Goal: Task Accomplishment & Management: Complete application form

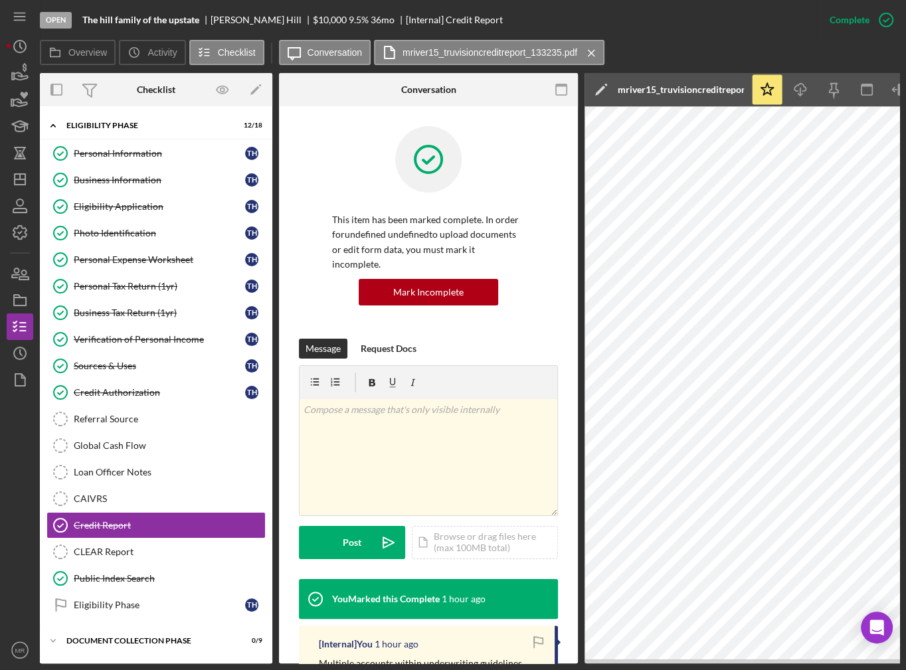
scroll to position [103, 0]
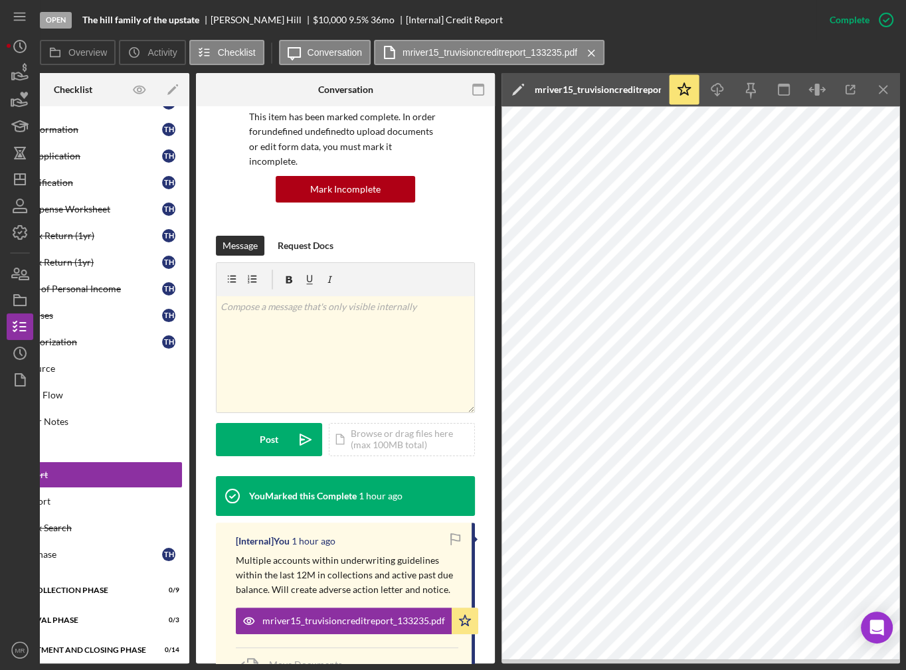
click at [472, 169] on div "This item has been marked complete. In order for undefined undefined to upload …" at bounding box center [345, 356] width 299 height 706
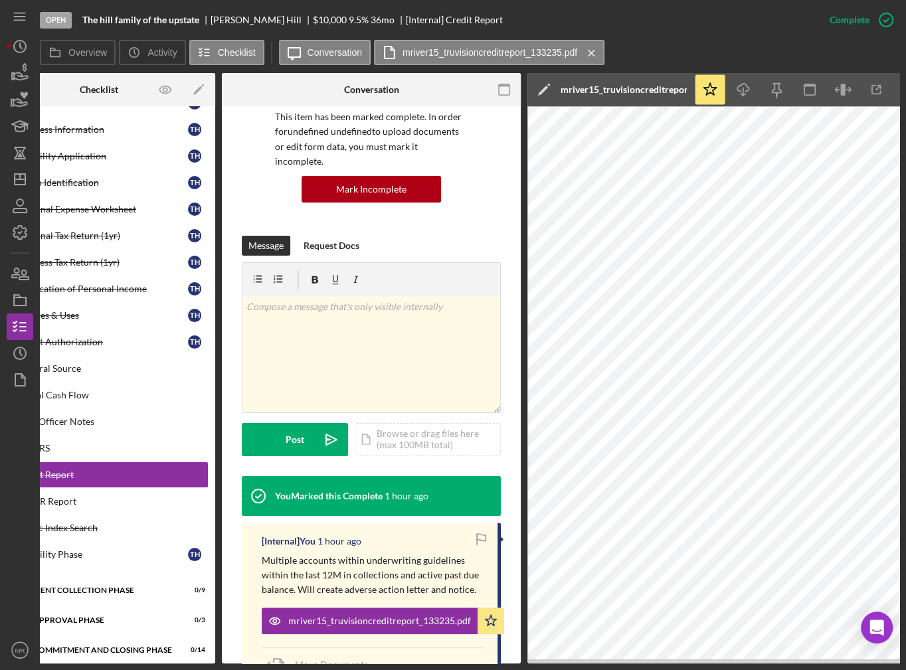
scroll to position [0, 0]
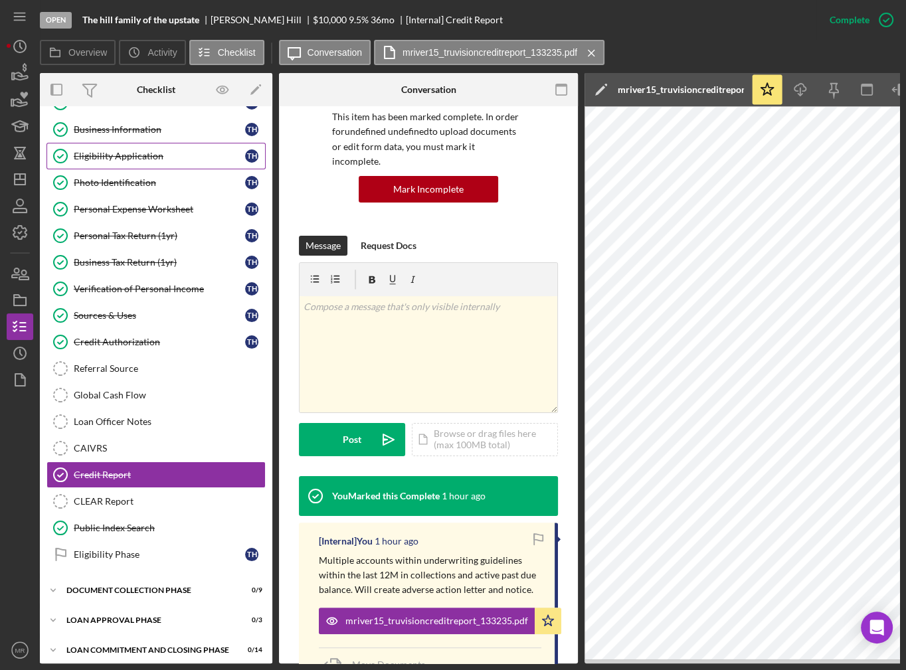
click at [157, 154] on div "Eligibility Application" at bounding box center [159, 156] width 171 height 11
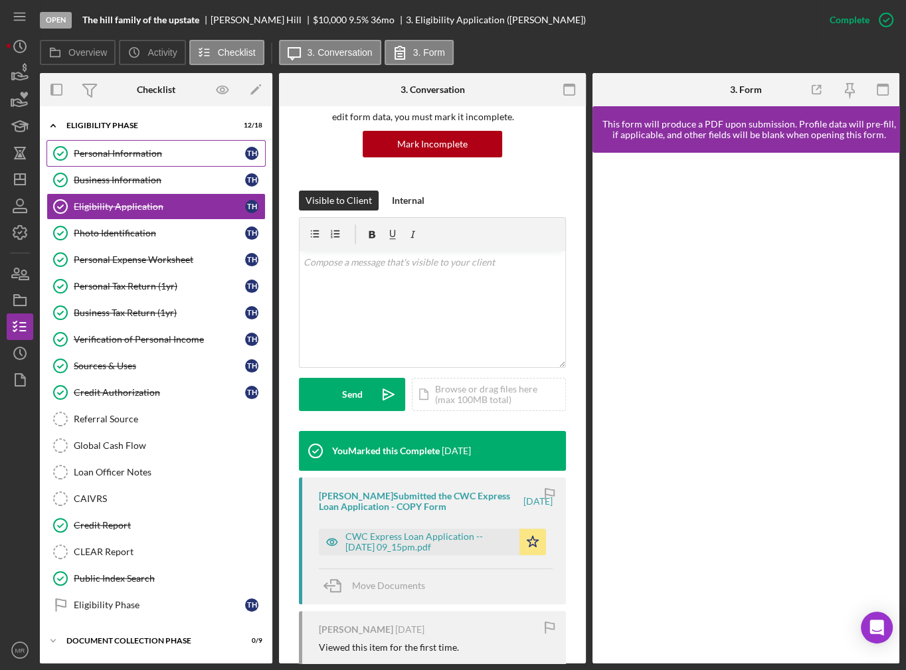
click at [139, 153] on div "Personal Information" at bounding box center [159, 153] width 171 height 11
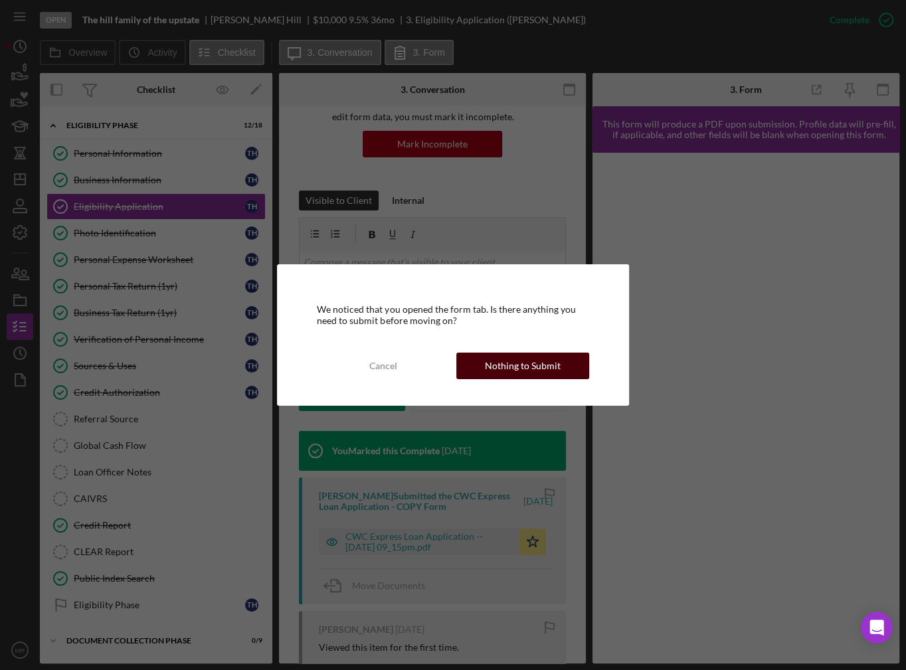
click at [497, 357] on div "Nothing to Submit" at bounding box center [523, 366] width 76 height 27
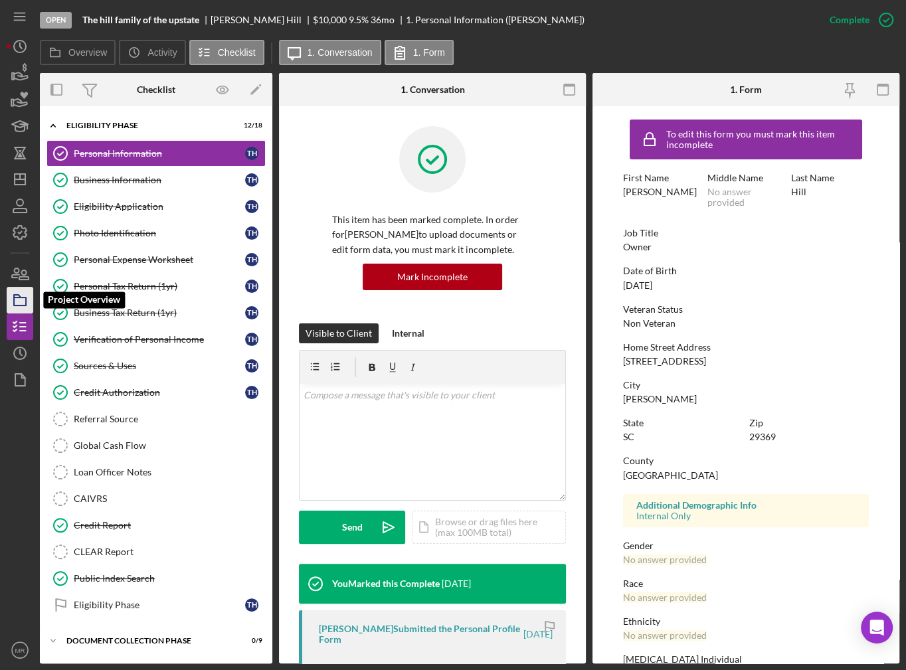
click at [27, 293] on icon "button" at bounding box center [19, 300] width 33 height 33
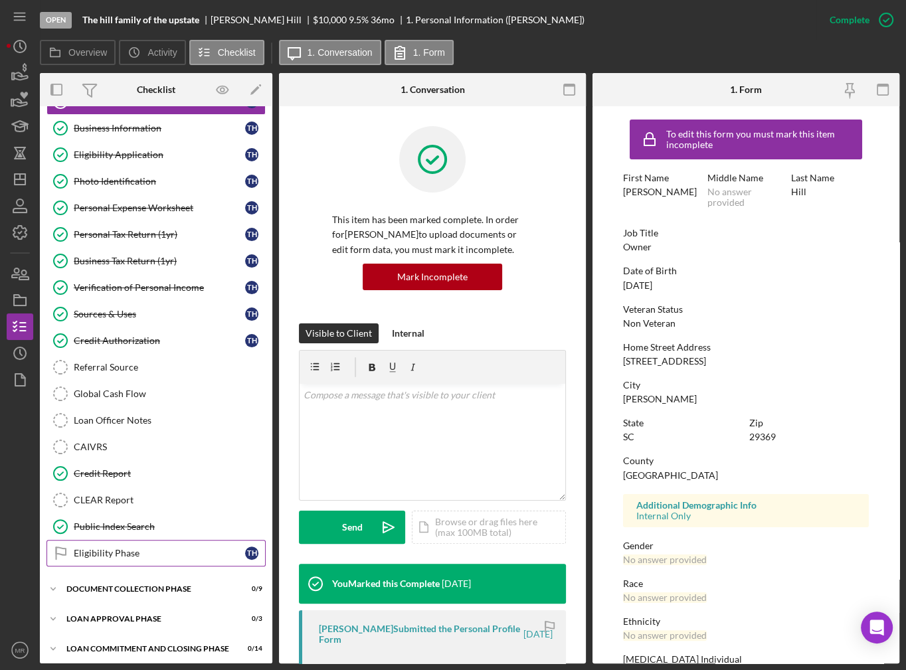
click at [83, 555] on link "Eligibility Phase Eligibility Phase T H" at bounding box center [155, 553] width 219 height 27
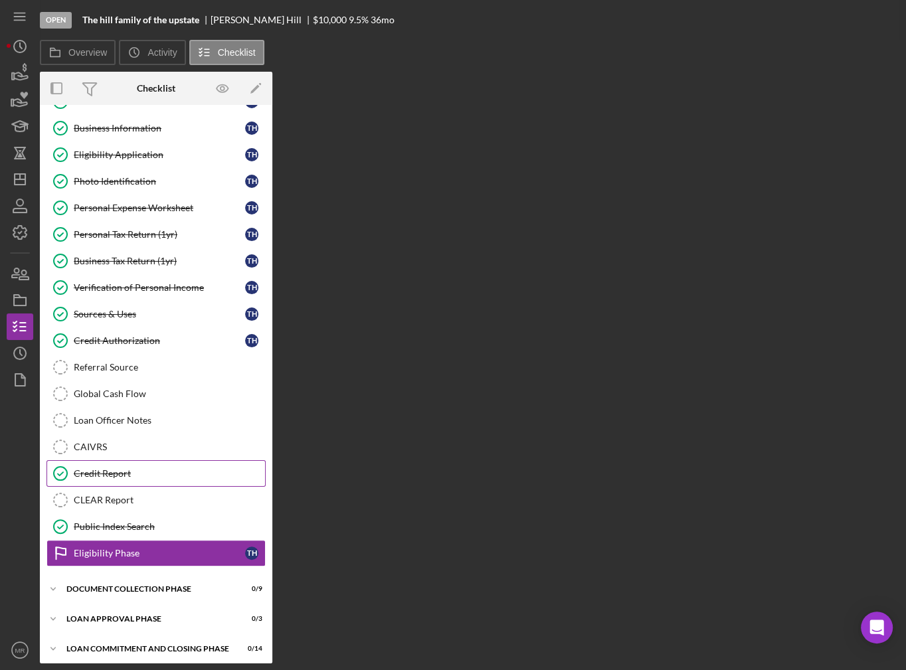
scroll to position [52, 0]
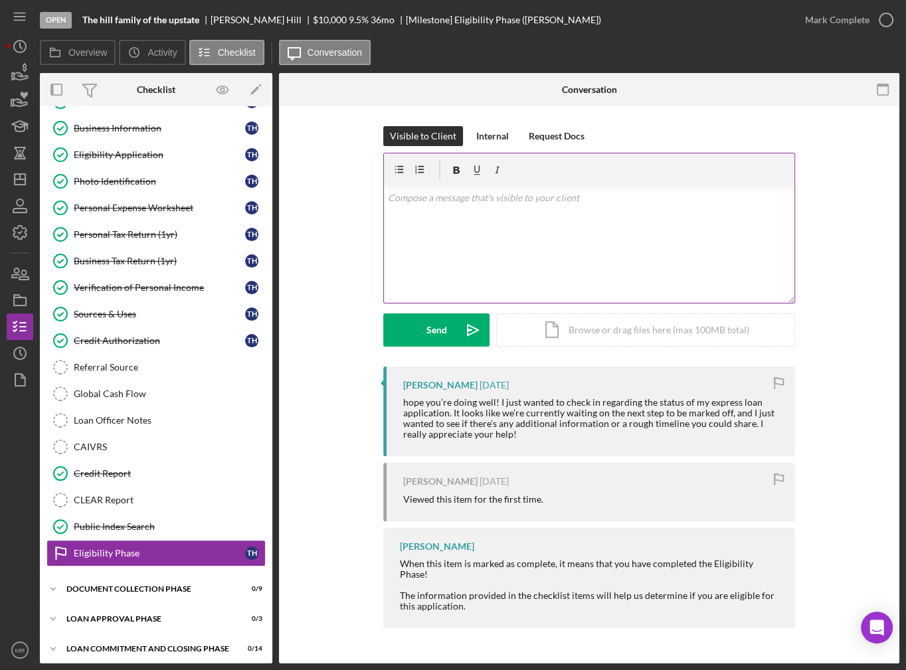
click at [475, 243] on div "v Color teal Color pink Remove color Add row above Add row below Add column bef…" at bounding box center [589, 245] width 410 height 116
click at [477, 240] on div "v Color teal Color pink Remove color Add row above Add row below Add column bef…" at bounding box center [589, 245] width 410 height 116
paste div
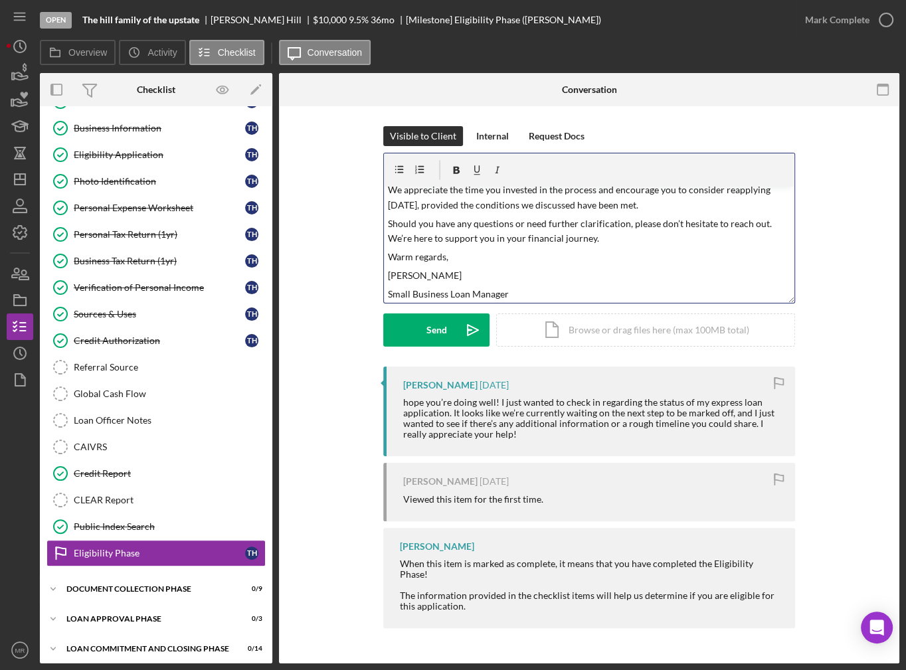
scroll to position [93, 0]
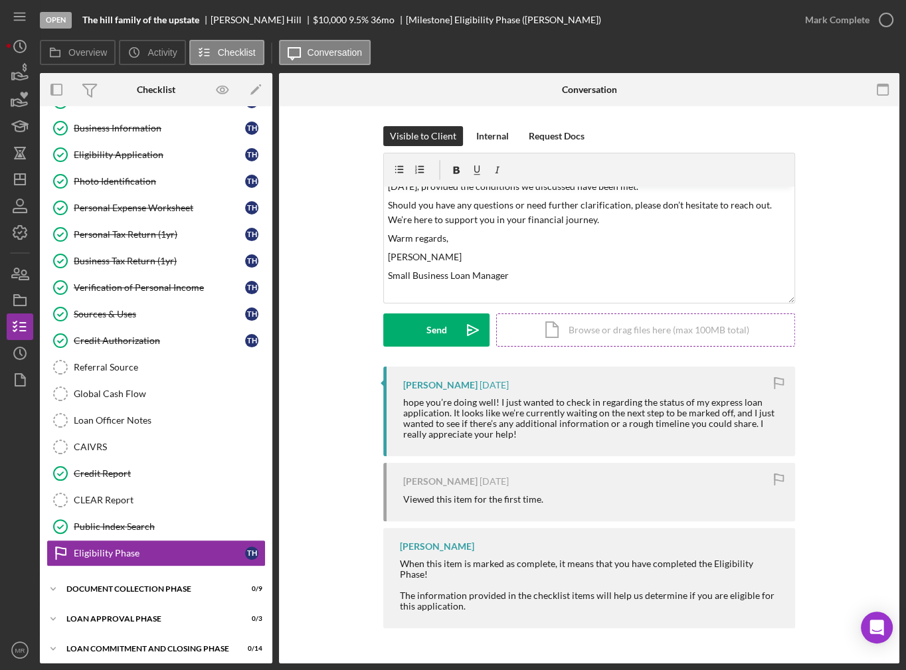
click at [562, 337] on div "Icon/Document Browse or drag files here (max 100MB total) Tap to choose files o…" at bounding box center [645, 329] width 299 height 33
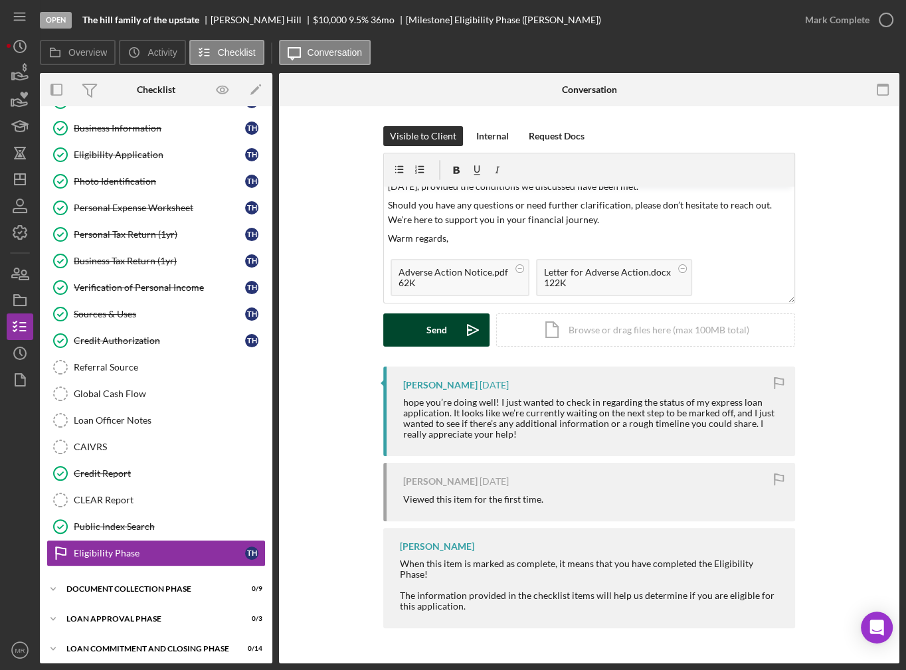
click at [410, 325] on button "Send Icon/icon-invite-send" at bounding box center [436, 329] width 106 height 33
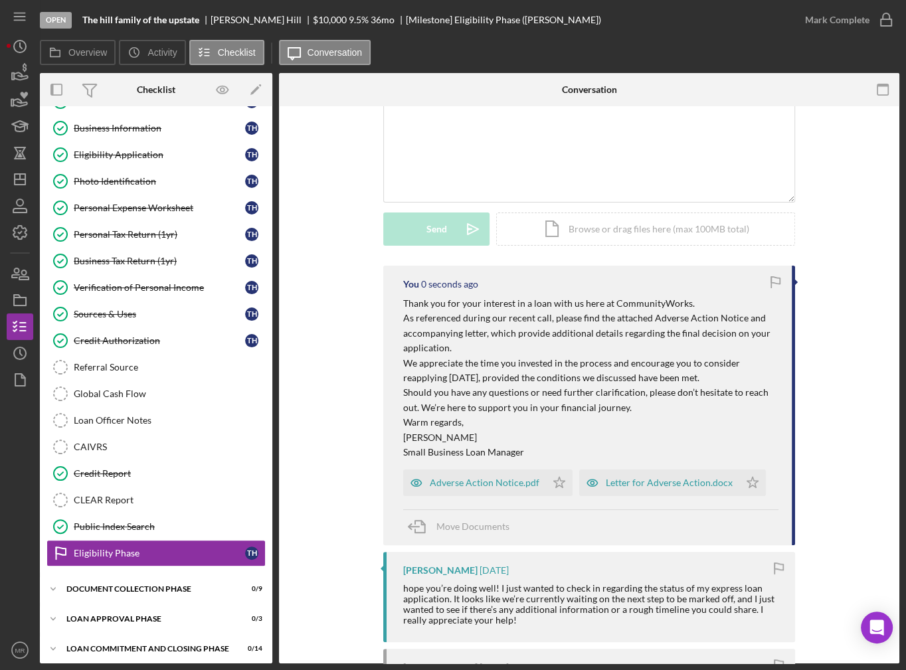
scroll to position [133, 0]
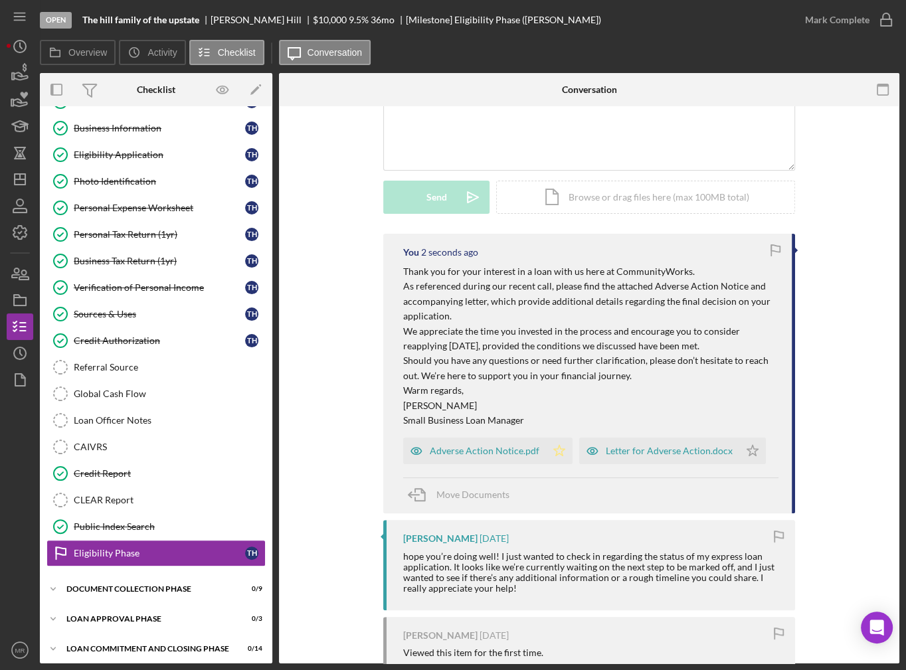
click at [558, 450] on icon "Icon/Star" at bounding box center [559, 451] width 27 height 27
click at [742, 454] on icon "Icon/Star" at bounding box center [752, 451] width 27 height 27
click at [16, 295] on polygon "button" at bounding box center [17, 296] width 7 height 3
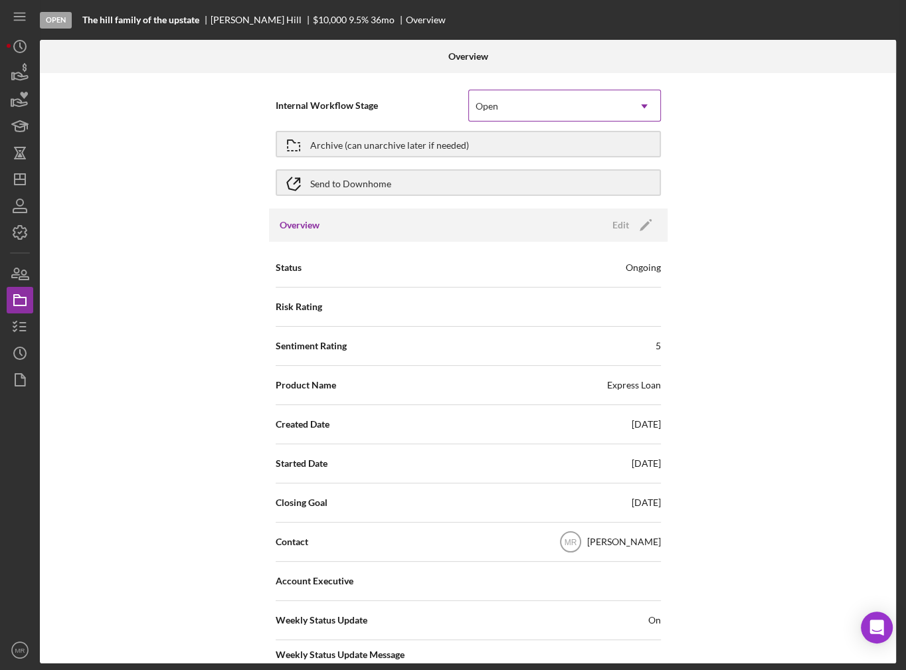
click at [541, 111] on div "Open" at bounding box center [548, 106] width 159 height 31
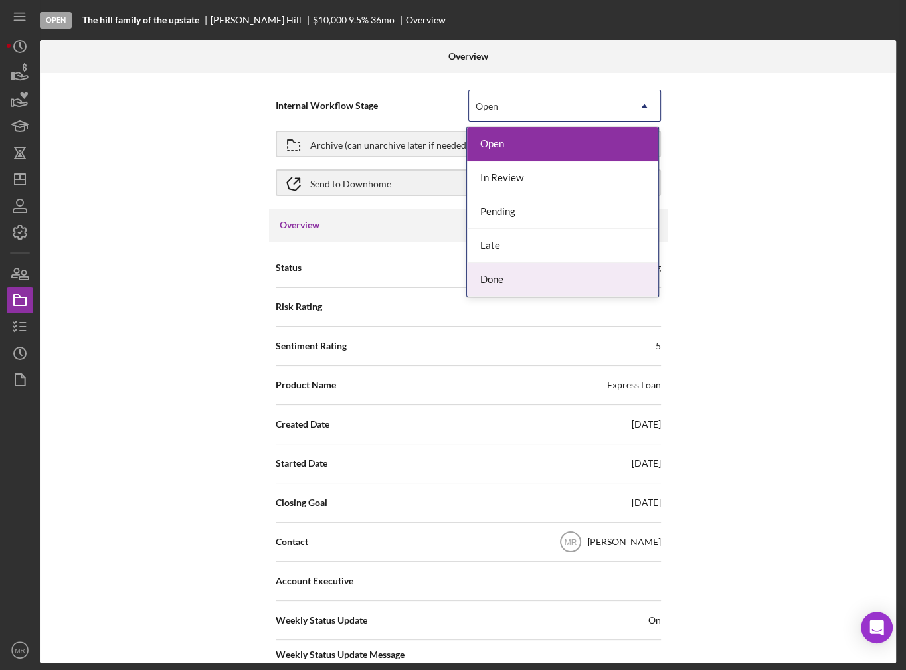
click at [519, 276] on div "Done" at bounding box center [562, 280] width 191 height 34
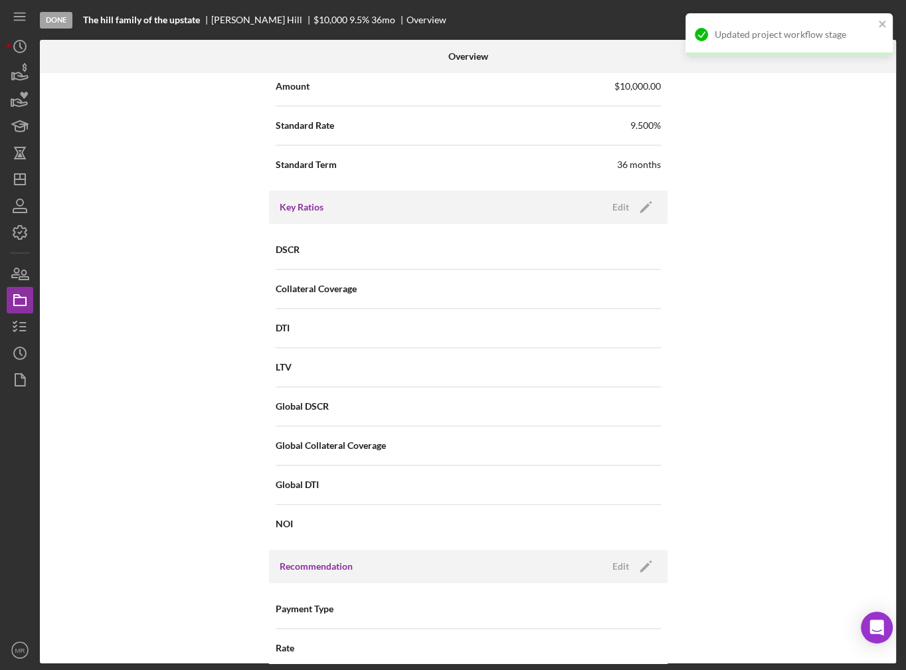
scroll to position [1416, 0]
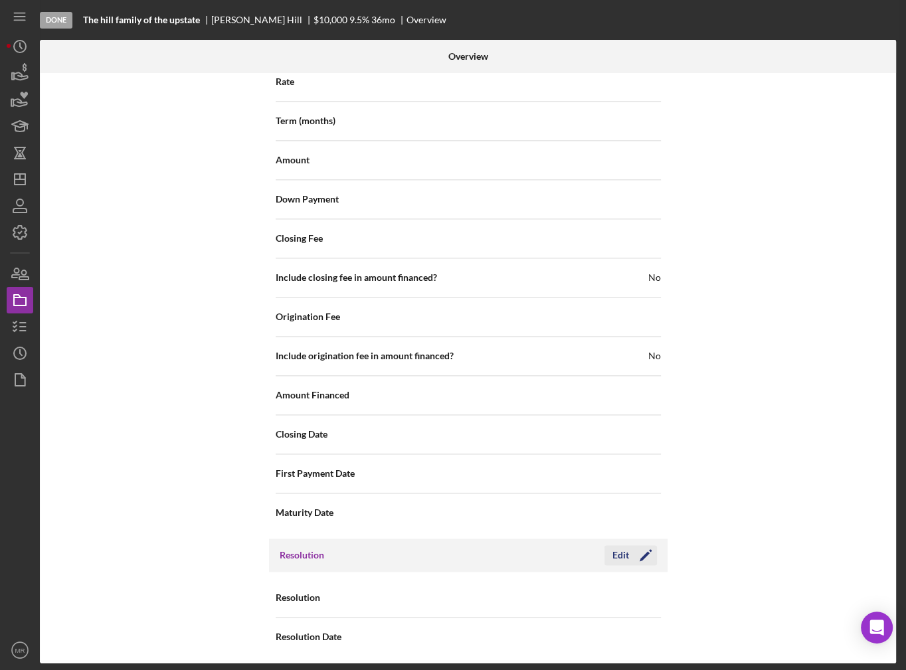
click at [617, 546] on div "Edit" at bounding box center [620, 555] width 17 height 20
click at [549, 586] on div "Select..." at bounding box center [548, 598] width 159 height 31
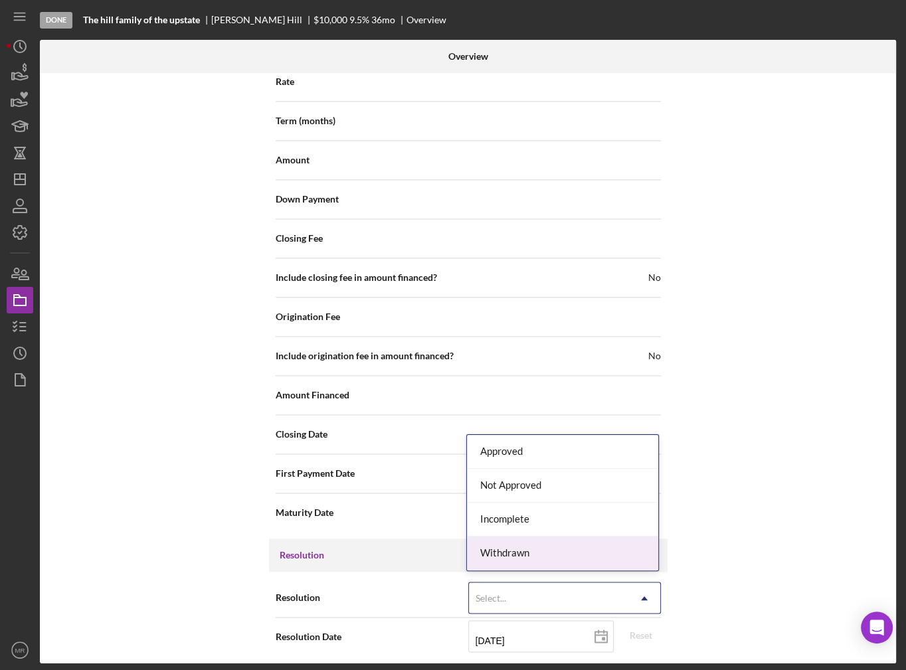
click at [537, 552] on div "Withdrawn" at bounding box center [562, 554] width 191 height 34
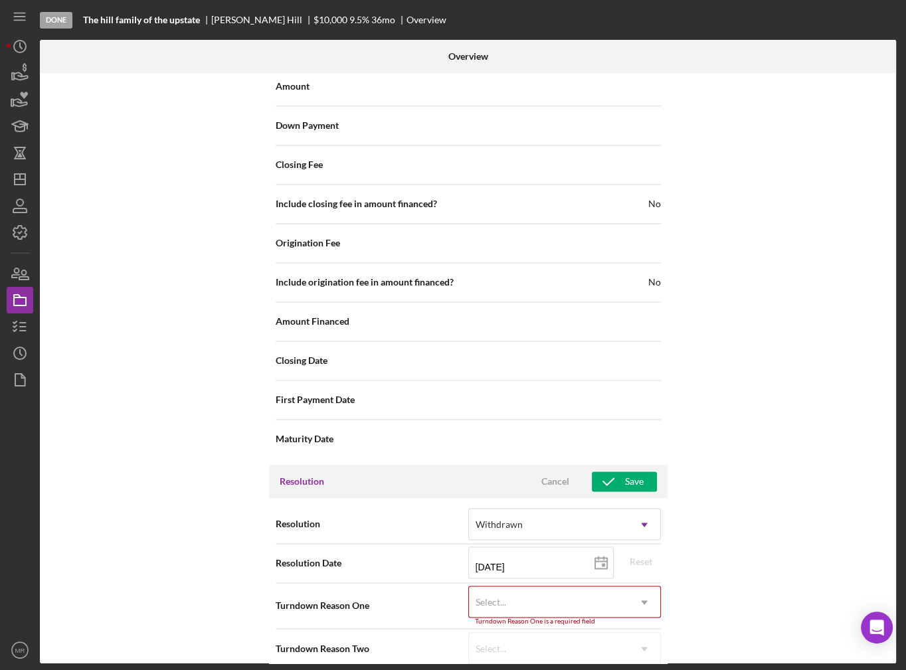
scroll to position [1501, 0]
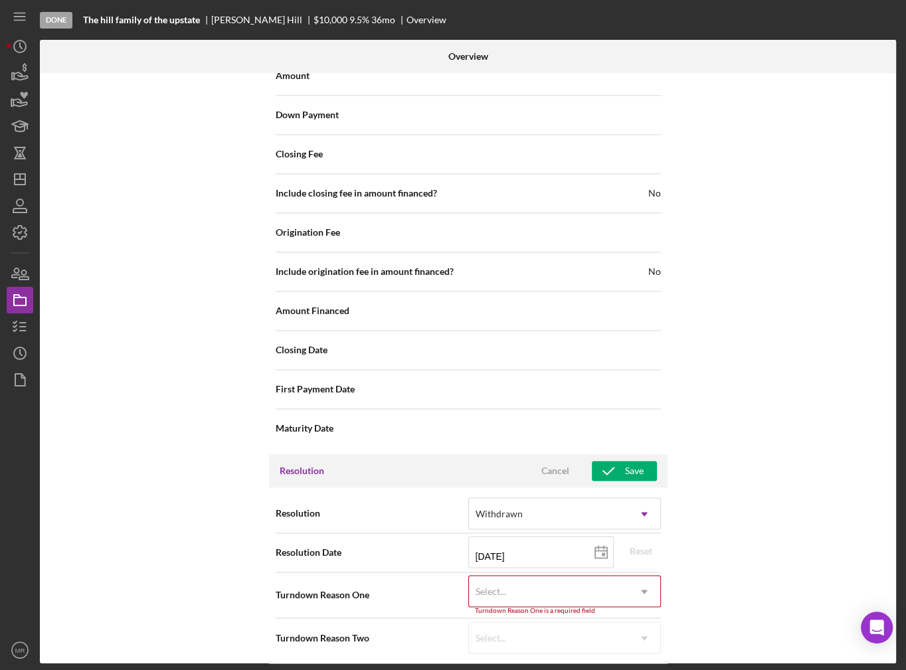
click at [548, 581] on div "Select..." at bounding box center [548, 591] width 159 height 31
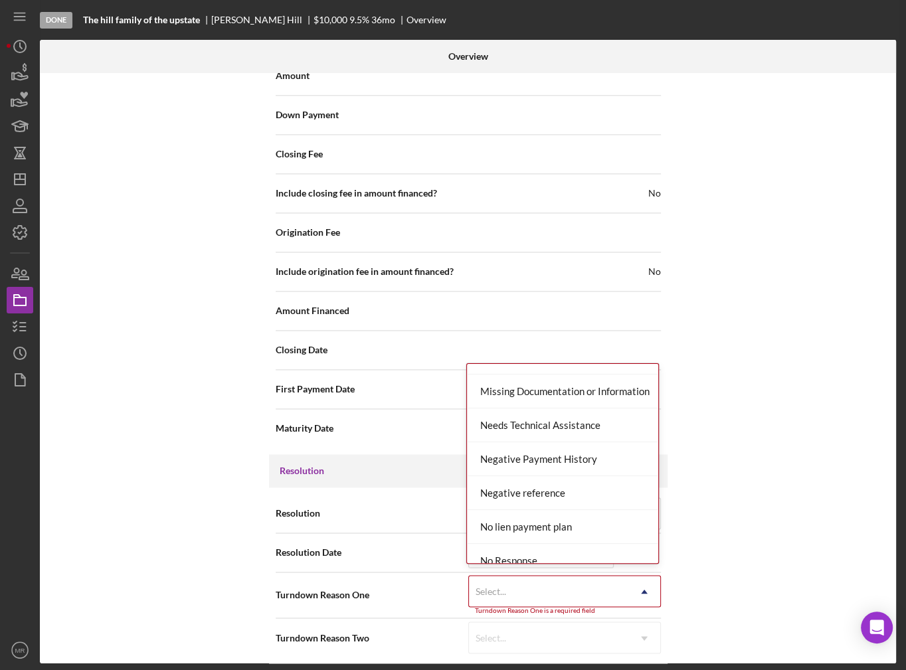
scroll to position [797, 0]
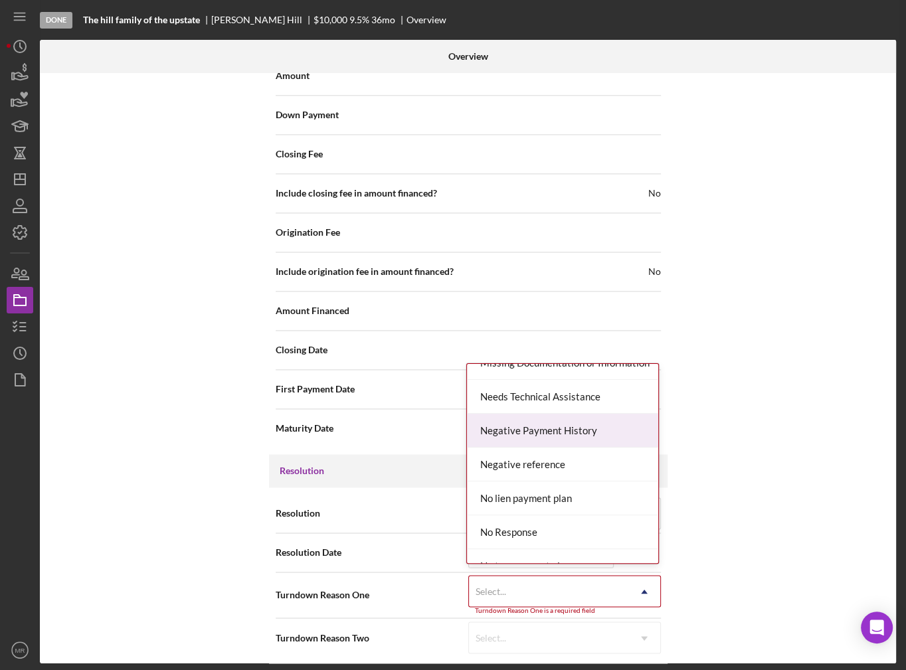
click at [572, 434] on div "Negative Payment History" at bounding box center [562, 431] width 191 height 34
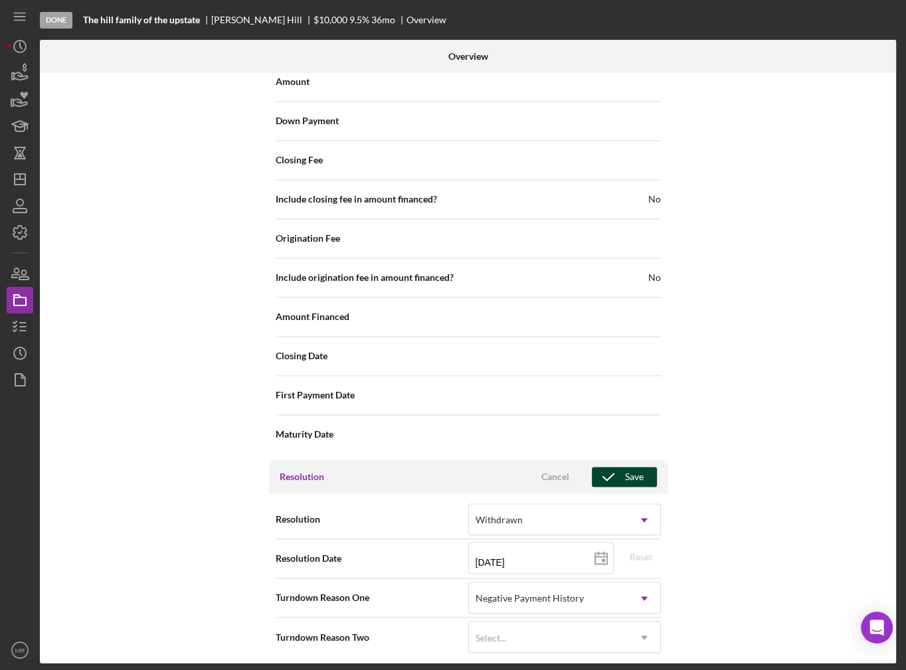
click at [630, 467] on div "Save" at bounding box center [634, 477] width 19 height 20
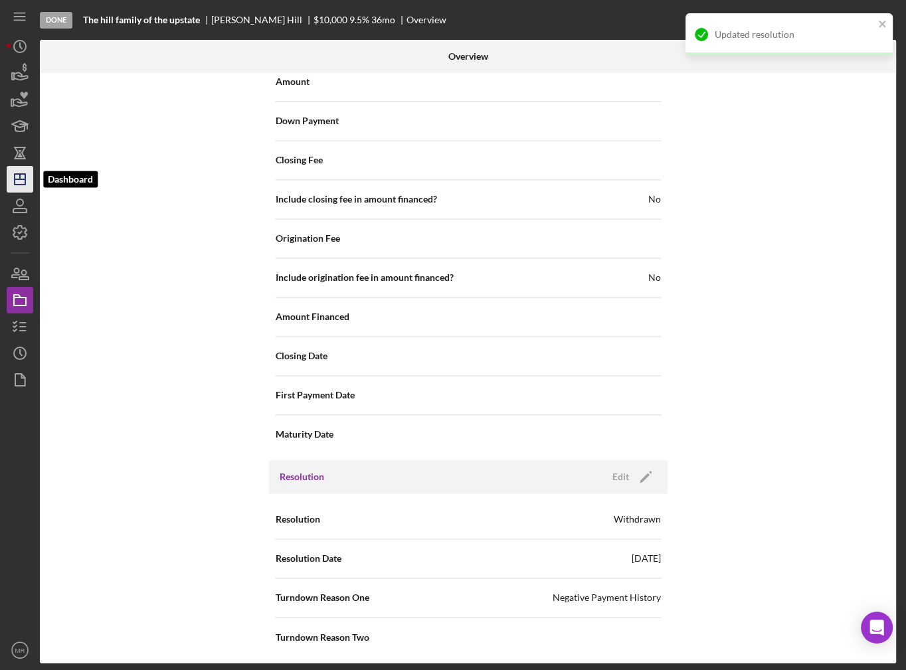
click at [15, 178] on polygon "button" at bounding box center [20, 179] width 11 height 11
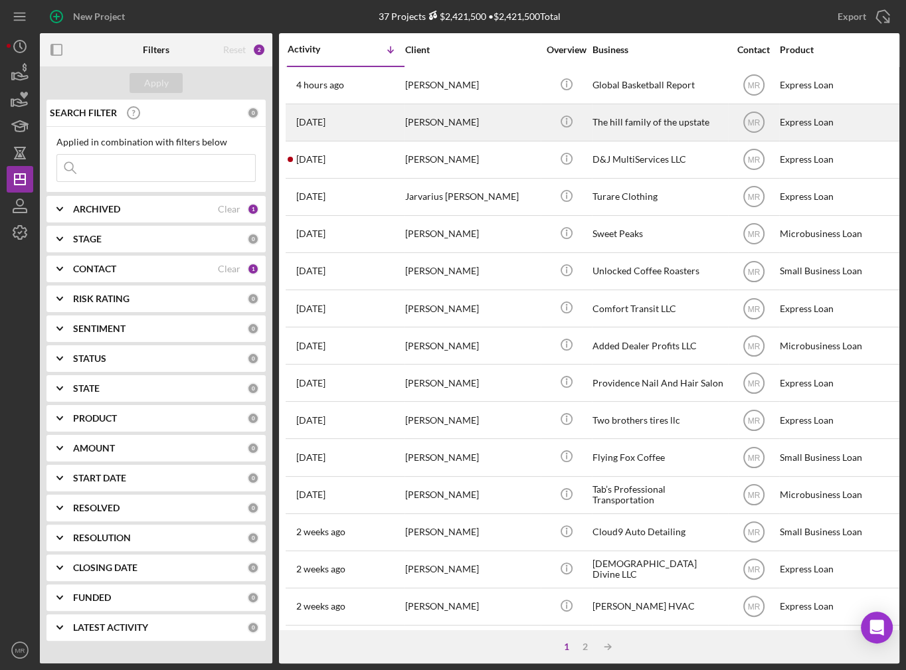
click at [384, 118] on div "[DATE] [PERSON_NAME]" at bounding box center [346, 122] width 116 height 35
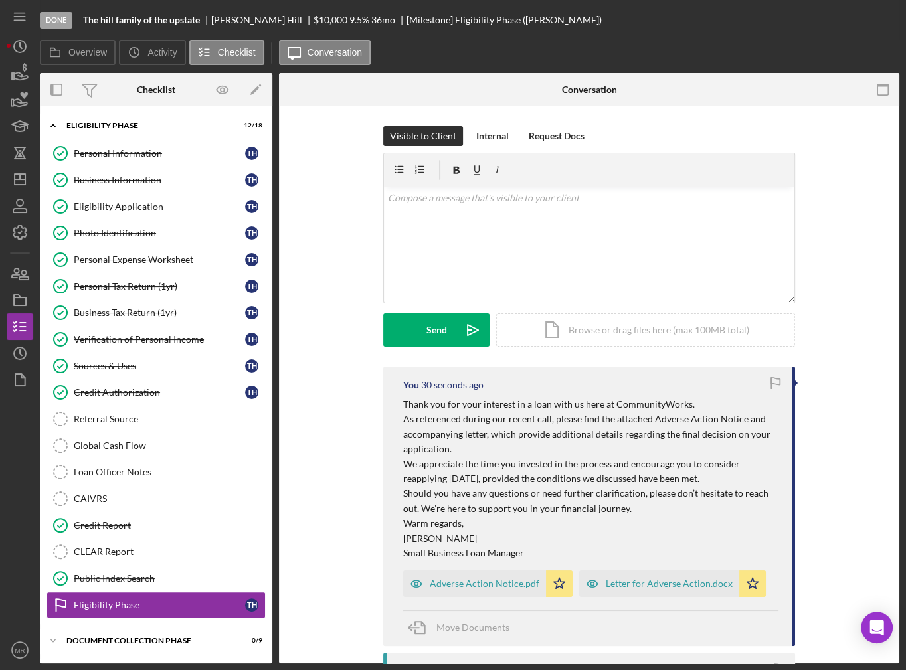
scroll to position [50, 0]
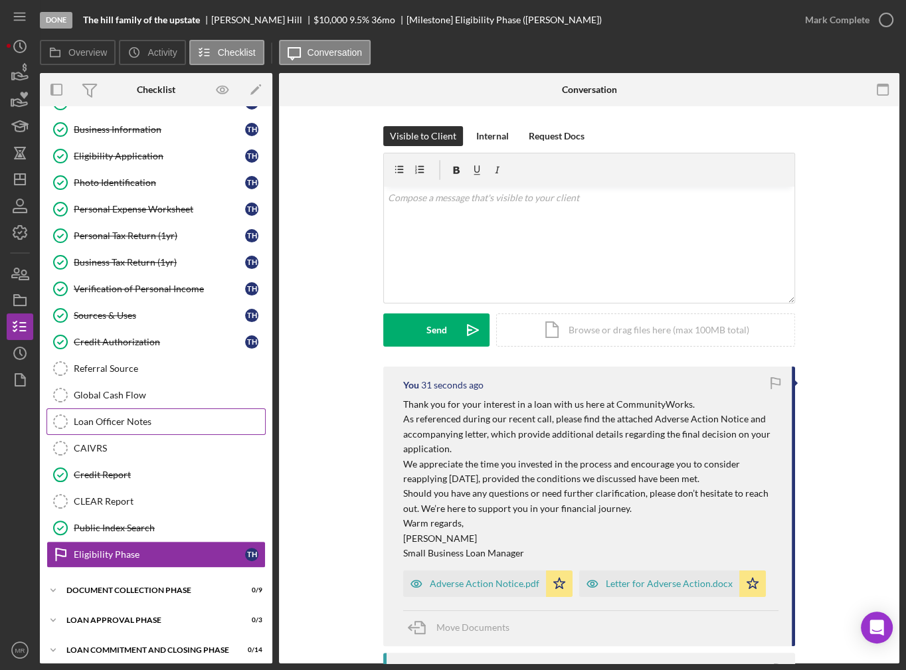
click at [118, 409] on link "Loan Officer Notes Loan Officer Notes" at bounding box center [155, 421] width 219 height 27
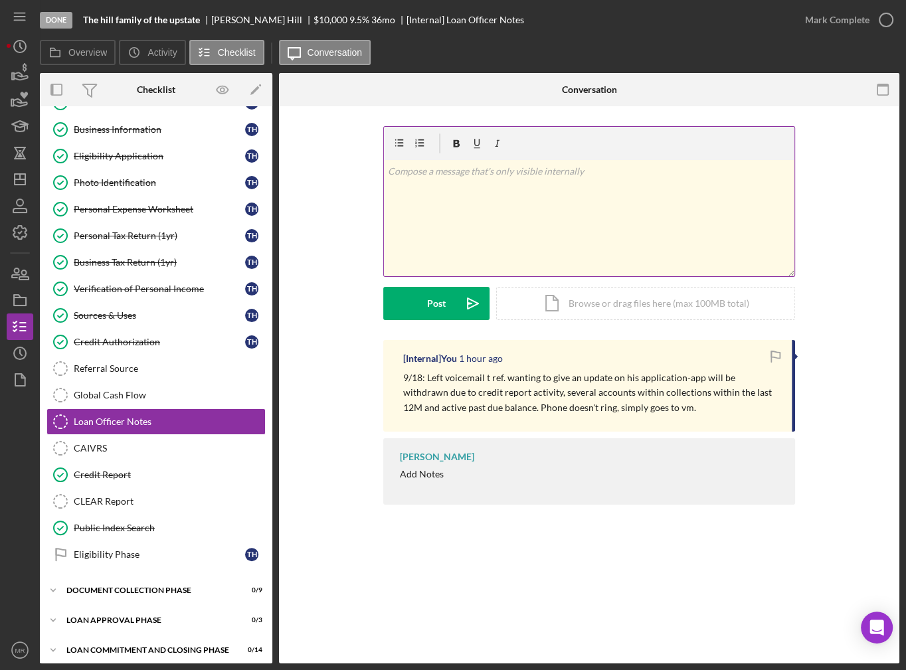
click at [470, 212] on div "v Color teal Color pink Remove color Add row above Add row below Add column bef…" at bounding box center [589, 218] width 410 height 116
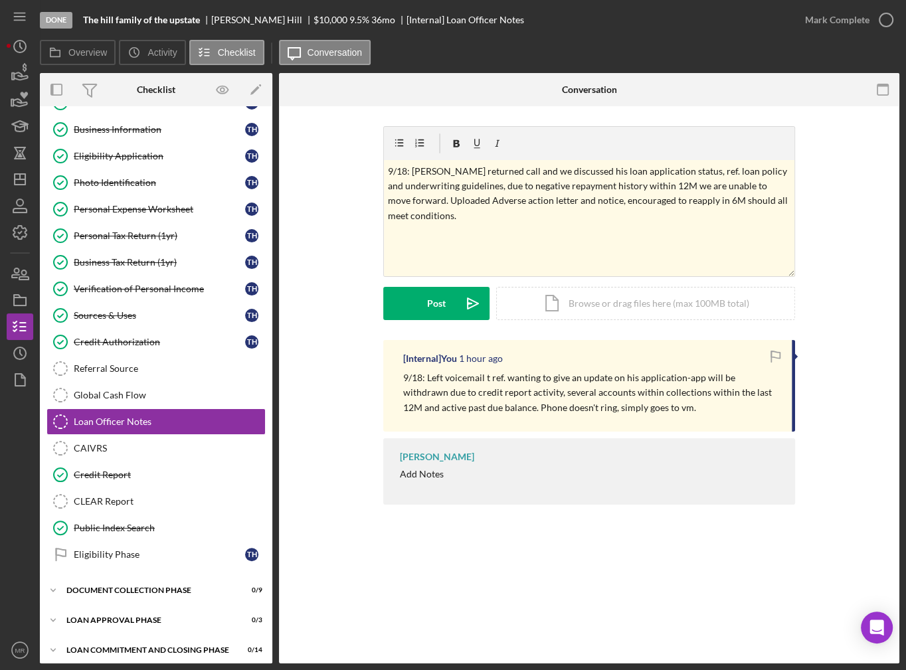
click at [410, 281] on form "v Color teal Color pink Remove color Add row above Add row below Add column bef…" at bounding box center [589, 223] width 412 height 194
click at [415, 306] on button "Post Icon/icon-invite-send" at bounding box center [436, 303] width 106 height 33
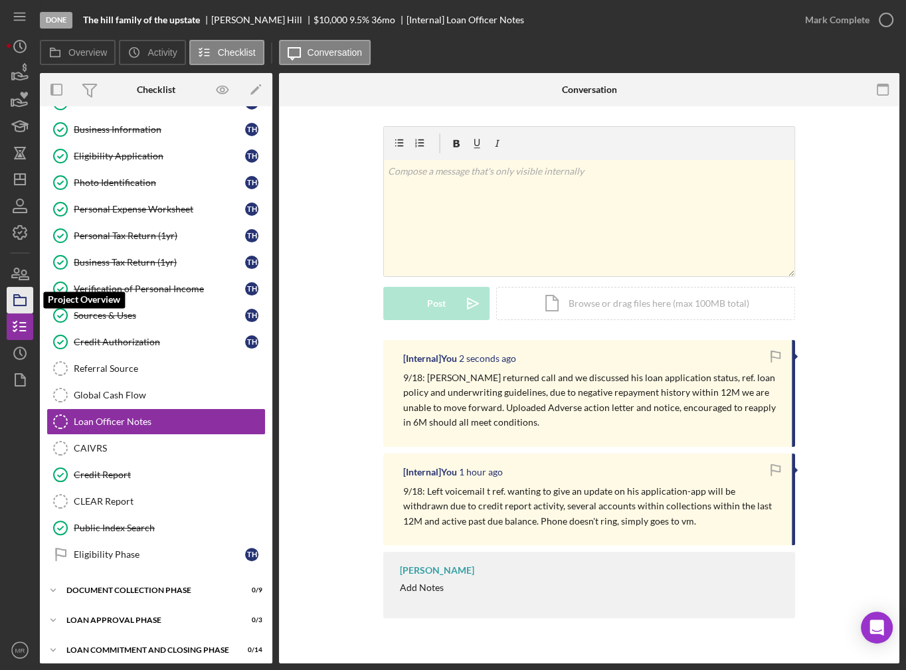
click at [7, 293] on icon "button" at bounding box center [19, 300] width 33 height 33
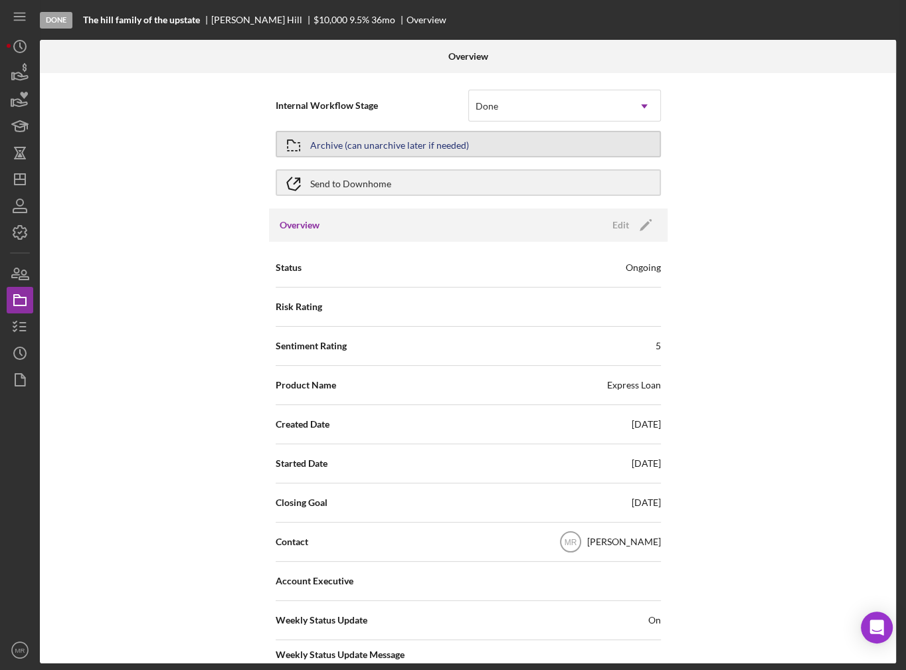
click at [420, 147] on div "Archive (can unarchive later if needed)" at bounding box center [389, 144] width 159 height 24
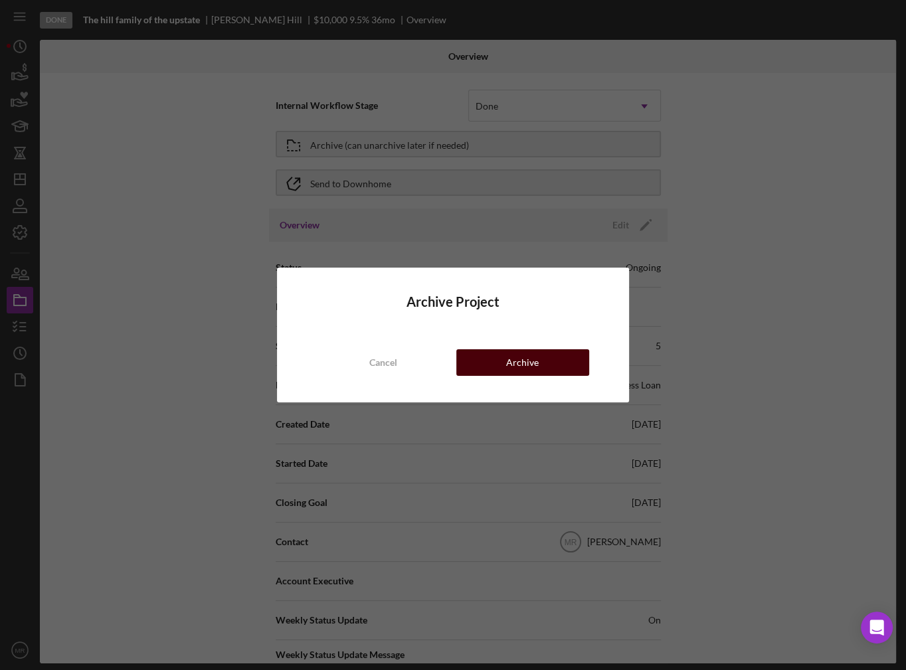
click at [485, 355] on button "Archive" at bounding box center [522, 362] width 133 height 27
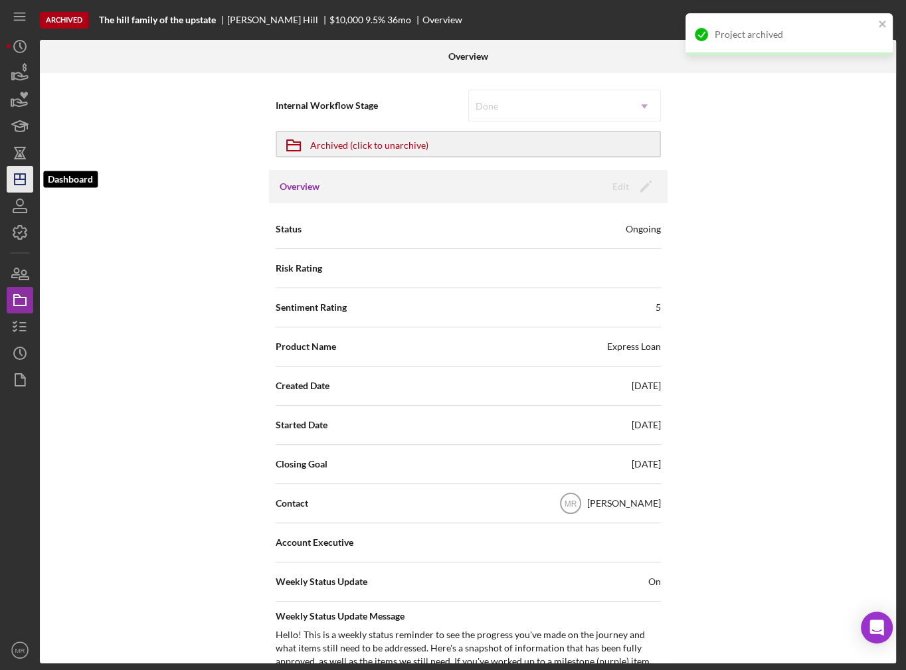
click at [12, 183] on icon "Icon/Dashboard" at bounding box center [19, 179] width 33 height 33
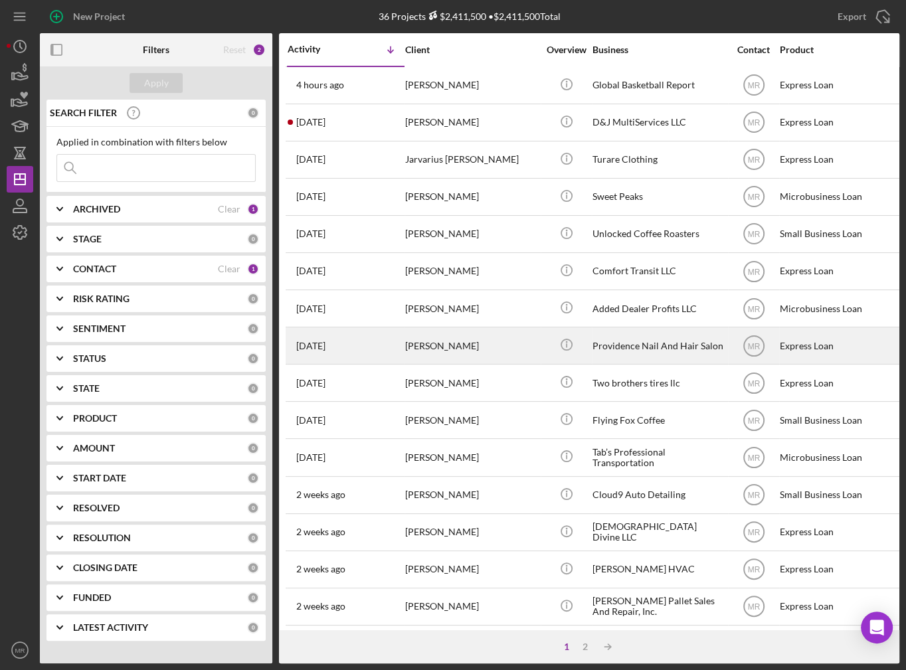
click at [500, 340] on div "[PERSON_NAME]" at bounding box center [471, 345] width 133 height 35
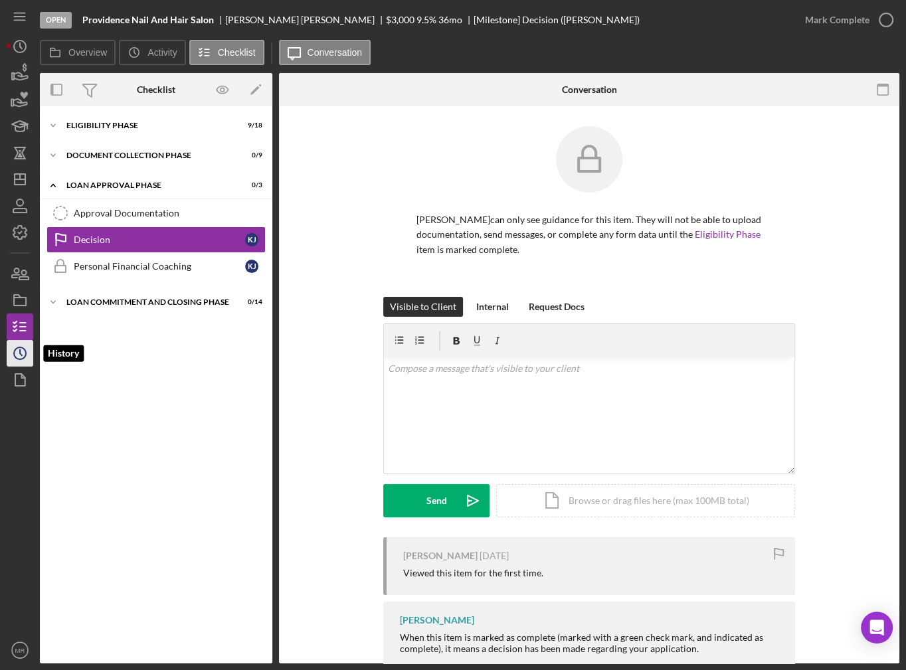
click at [22, 347] on icon "Icon/History" at bounding box center [19, 353] width 33 height 33
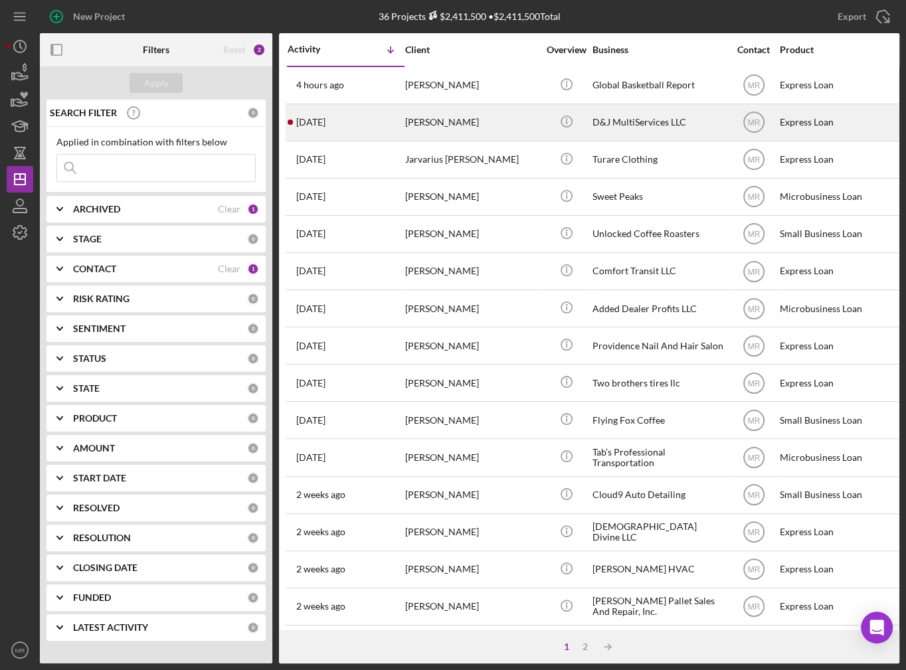
click at [538, 133] on td "[PERSON_NAME]" at bounding box center [472, 122] width 136 height 37
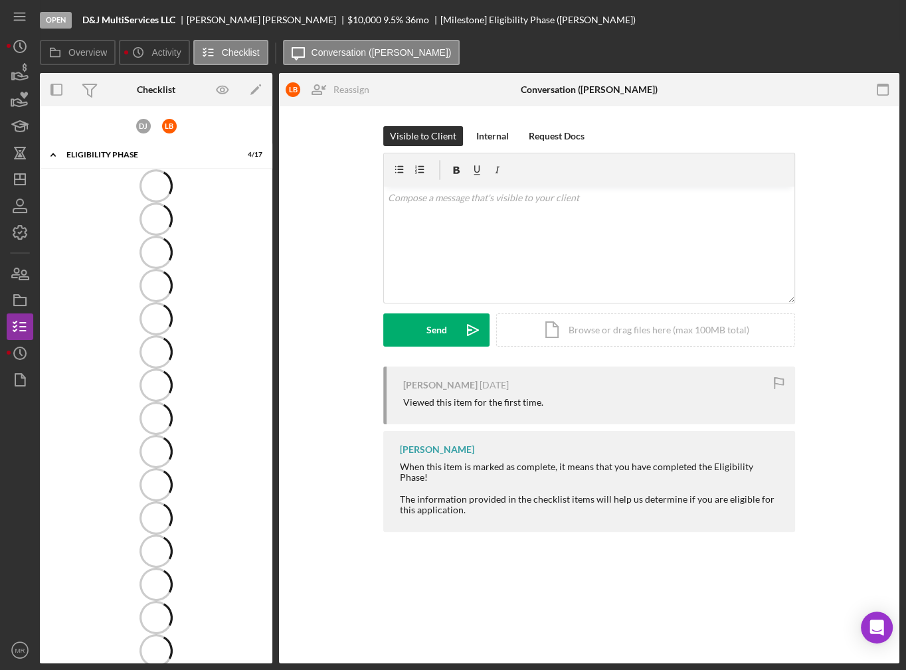
scroll to position [54, 0]
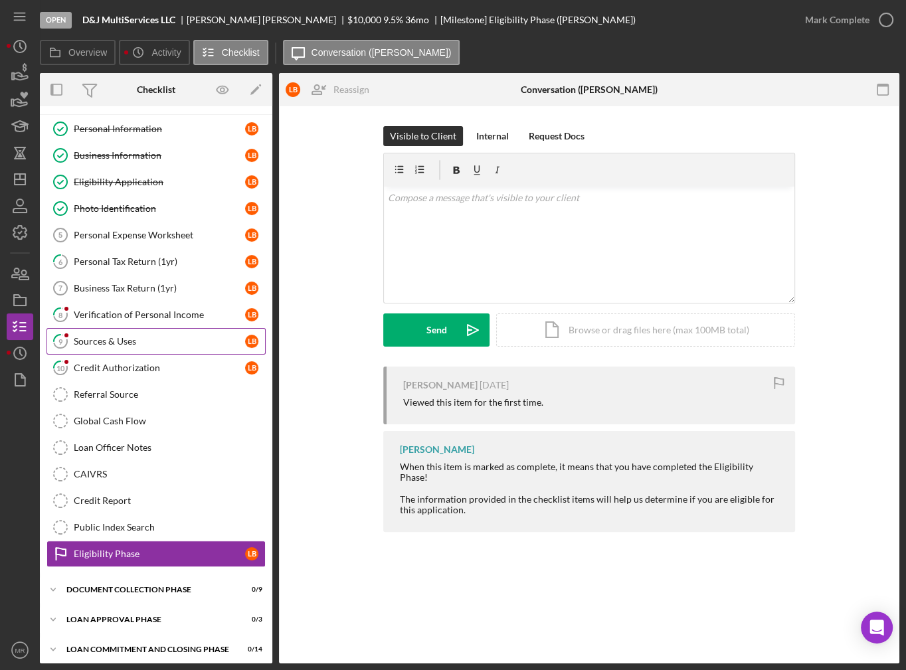
click at [89, 341] on div "Sources & Uses" at bounding box center [159, 341] width 171 height 11
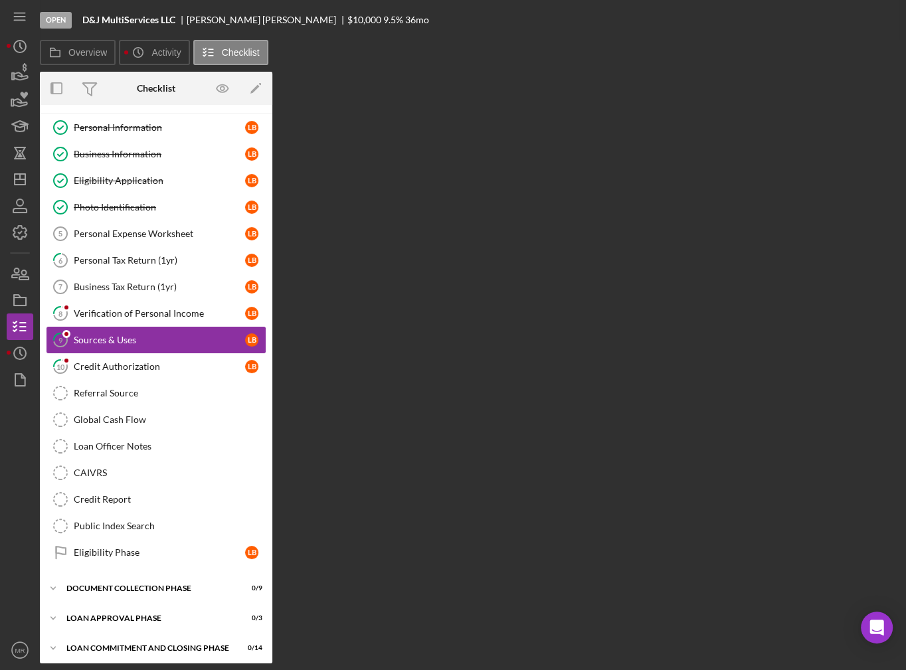
scroll to position [52, 0]
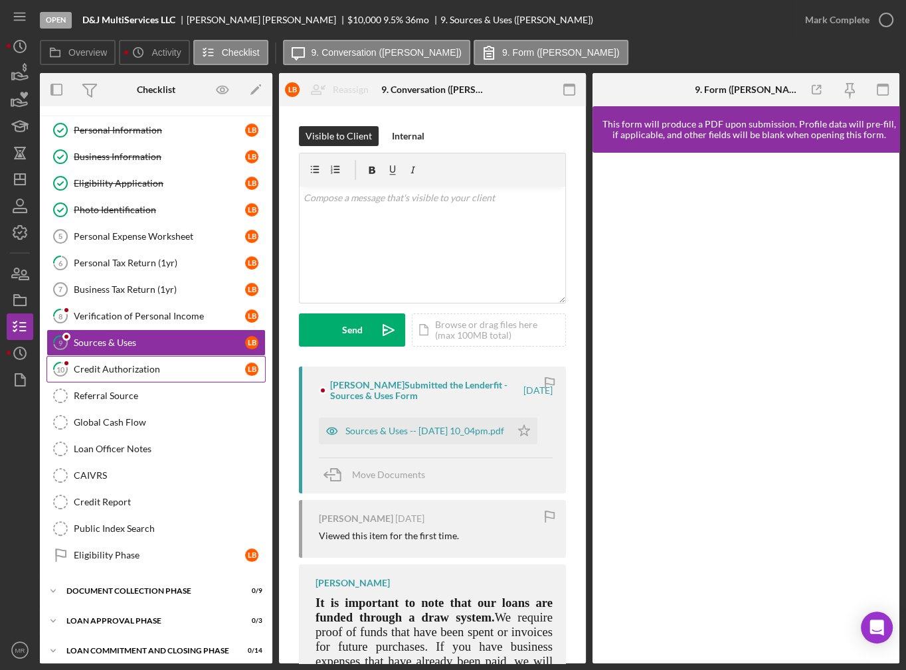
click at [149, 365] on div "Credit Authorization" at bounding box center [159, 369] width 171 height 11
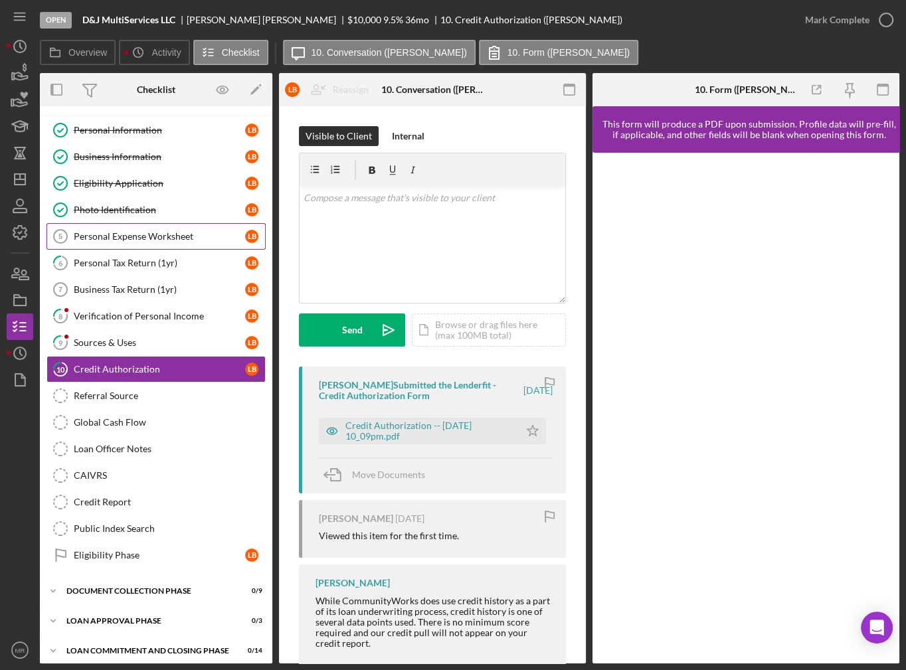
click at [116, 232] on div "Personal Expense Worksheet" at bounding box center [159, 236] width 171 height 11
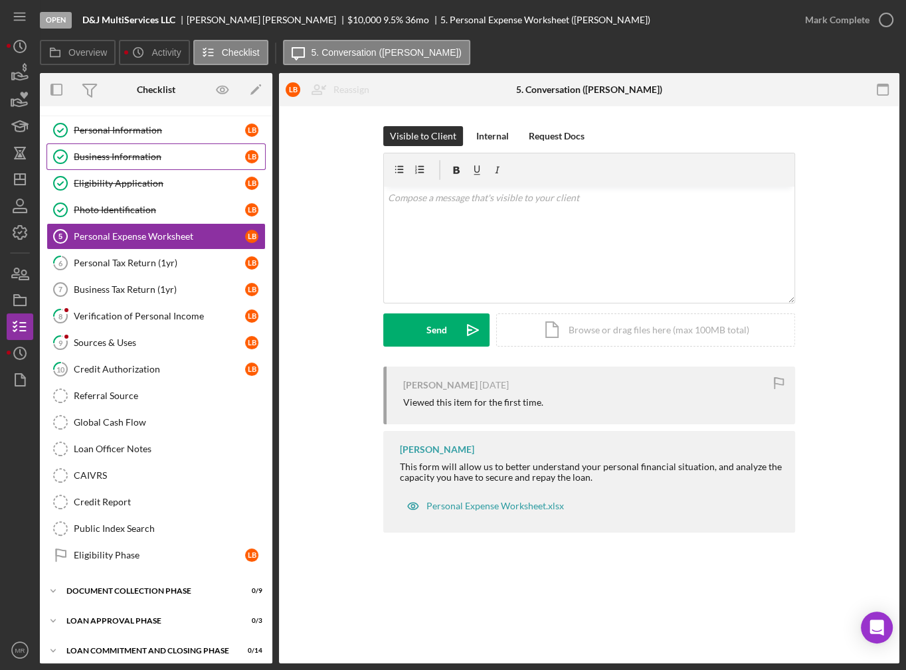
click at [135, 146] on link "Business Information Business Information L B" at bounding box center [155, 156] width 219 height 27
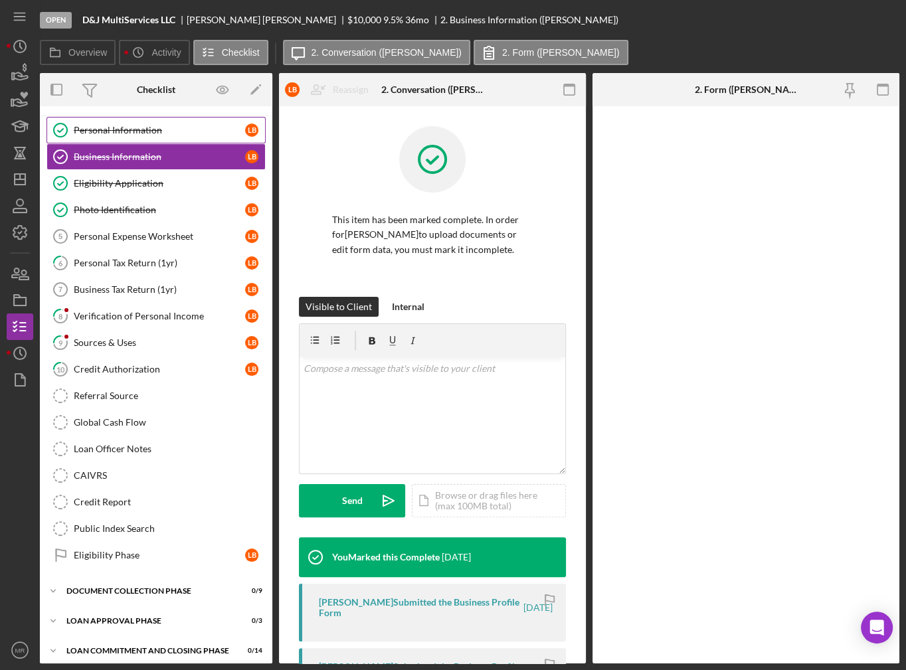
click at [137, 136] on link "Personal Information Personal Information L B" at bounding box center [155, 130] width 219 height 27
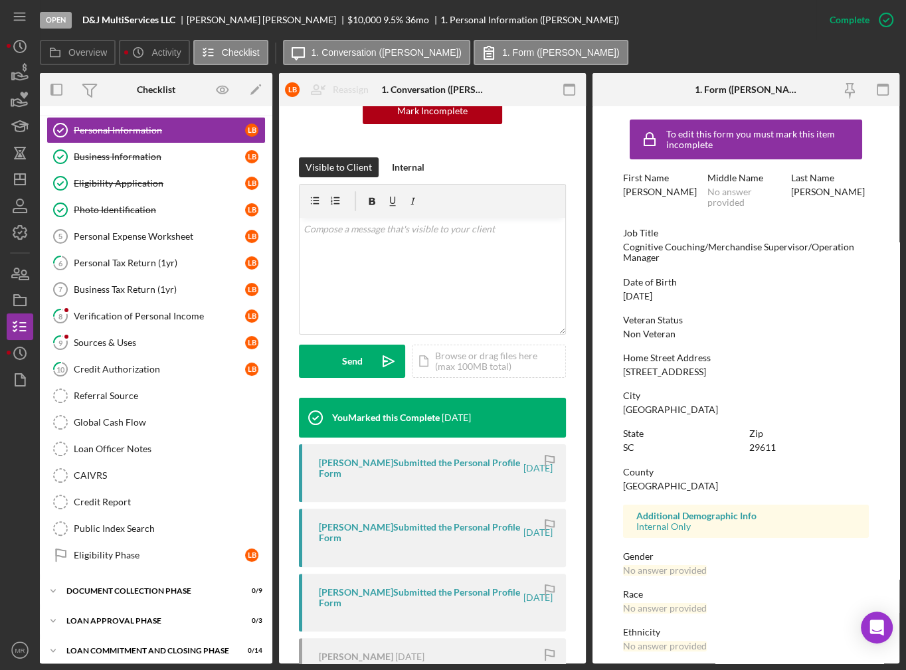
scroll to position [32, 0]
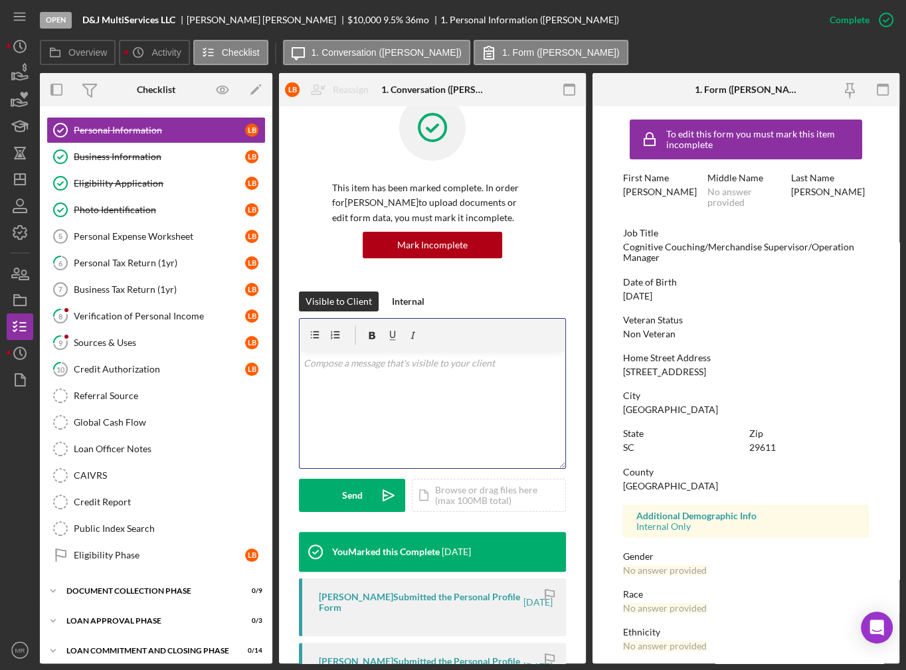
click at [358, 392] on div "v Color teal Color pink Remove color Add row above Add row below Add column bef…" at bounding box center [432, 410] width 266 height 116
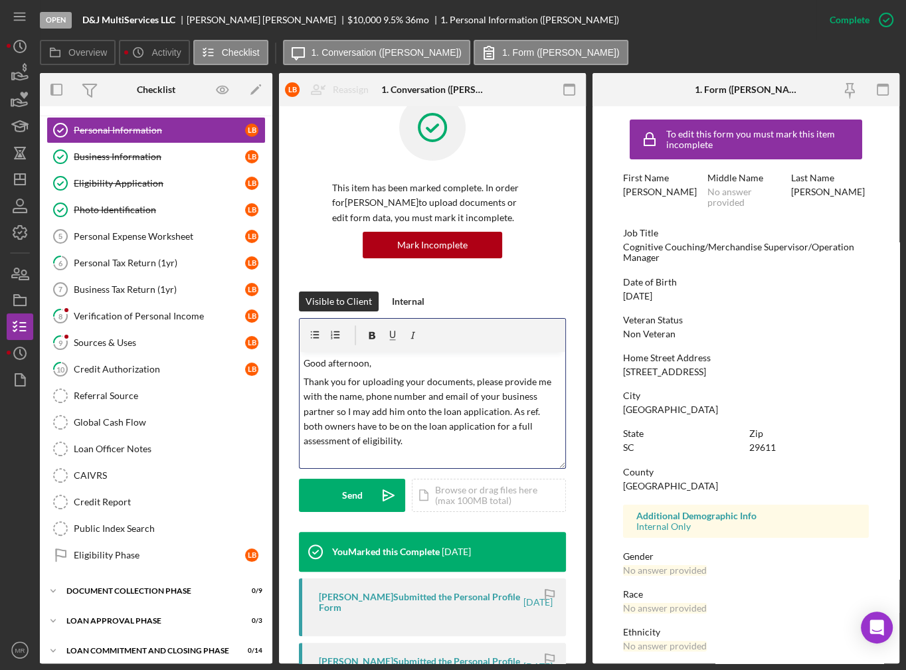
click at [469, 396] on p "Thank you for uploading your documents, please provide me with the name, phone …" at bounding box center [432, 411] width 258 height 74
click at [436, 439] on p "Thank you for uploading your documents, please provide me with the name, phone …" at bounding box center [432, 411] width 258 height 74
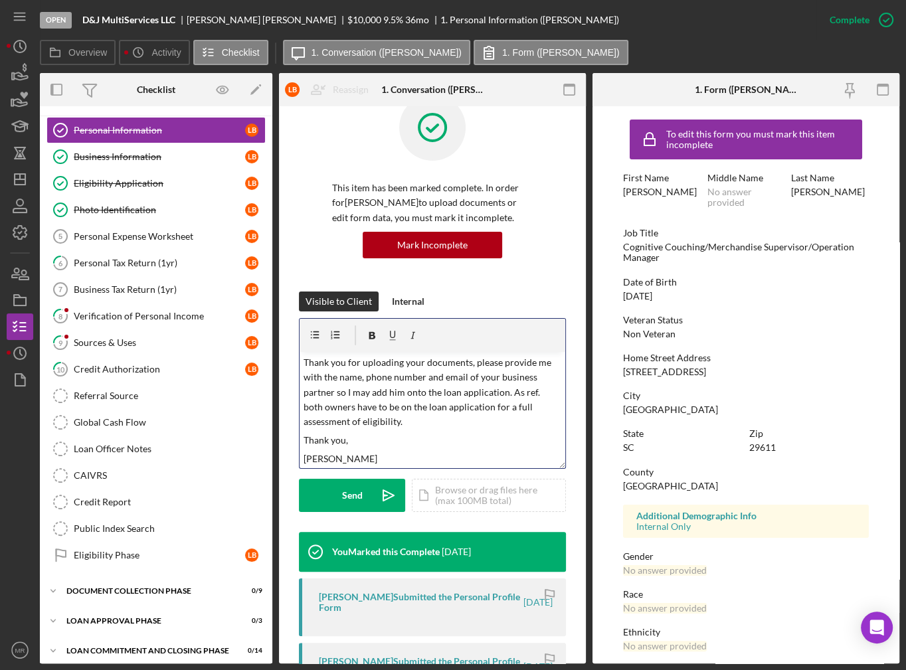
scroll to position [37, 0]
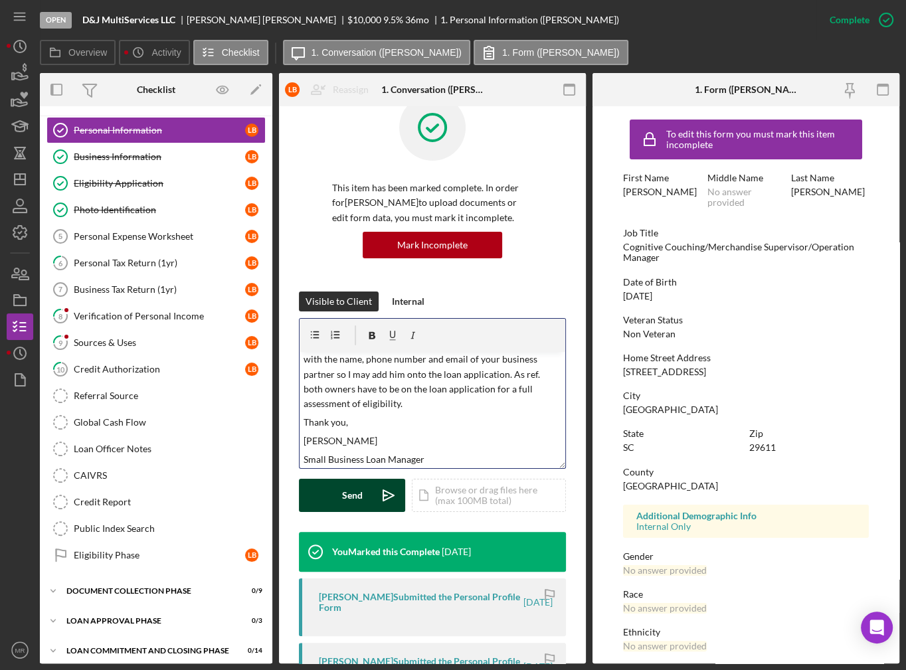
click at [339, 505] on button "Send Icon/icon-invite-send" at bounding box center [352, 495] width 106 height 33
